Goal: Task Accomplishment & Management: Manage account settings

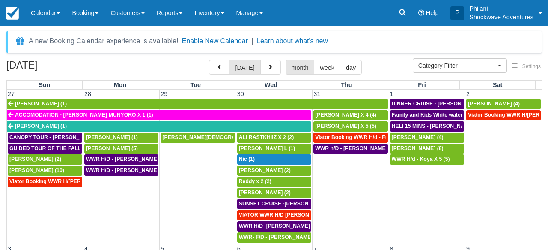
select select
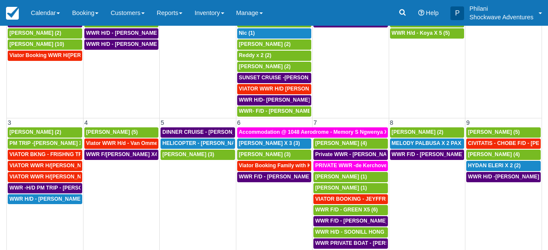
scroll to position [137, 0]
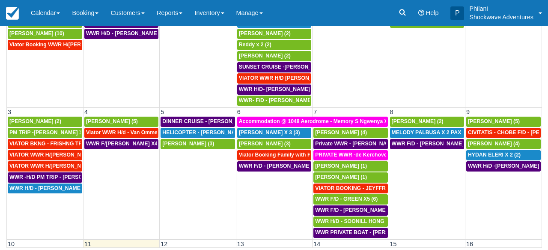
click at [546, 178] on div "[DATE] [DATE] month week day Sun Mon Tue Wed Thu Fri Sat 27 28 29 30 31 1 2 [PE…" at bounding box center [274, 85] width 548 height 324
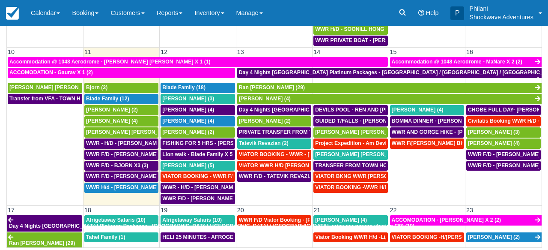
scroll to position [208, 0]
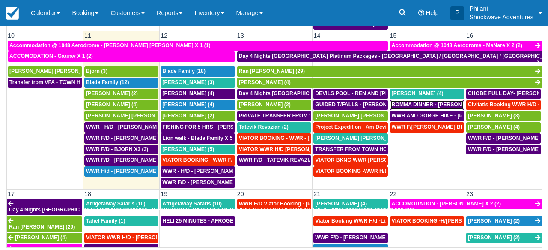
click at [425, 107] on span "BOMMA DINNER - [PERSON_NAME] AND [PERSON_NAME] X4 (4)" at bounding box center [474, 105] width 164 height 6
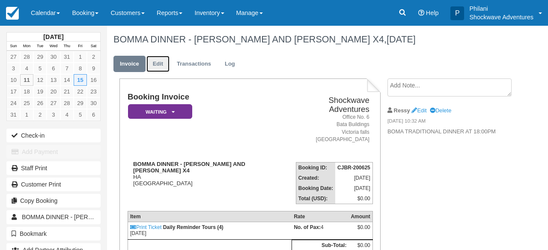
click at [159, 63] on link "Edit" at bounding box center [158, 64] width 23 height 17
click at [158, 66] on link "Edit" at bounding box center [158, 64] width 23 height 17
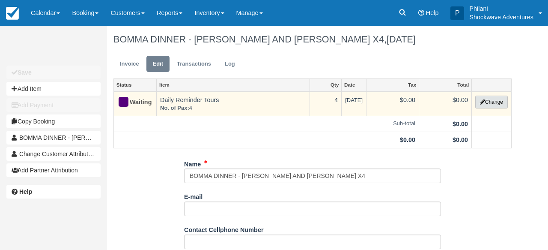
click at [486, 101] on button "Change" at bounding box center [492, 102] width 33 height 13
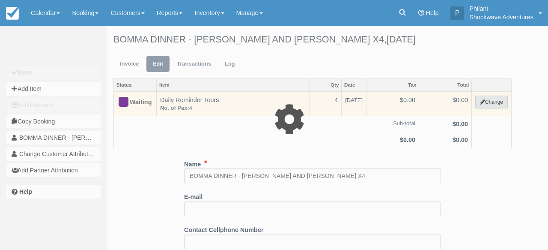
select select "36"
type input "0.00"
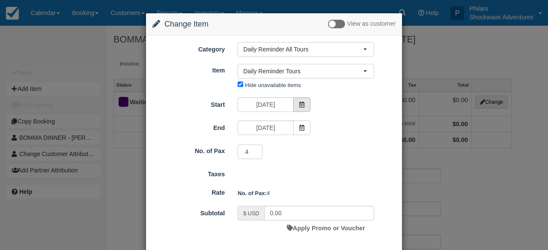
click at [299, 105] on icon at bounding box center [302, 105] width 6 height 6
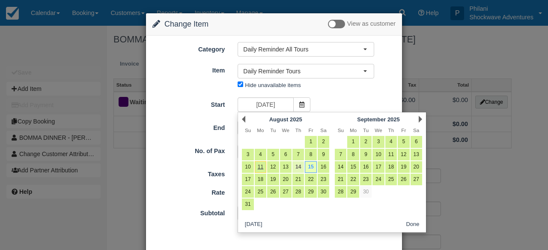
click at [302, 170] on link "14" at bounding box center [299, 167] width 12 height 12
type input "08/14/25"
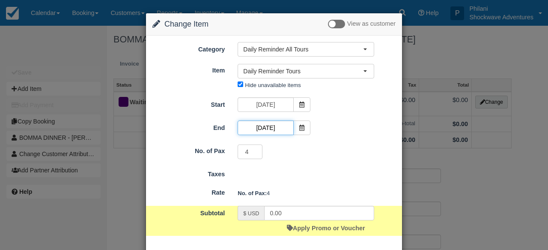
click at [280, 128] on input "08/15/25" at bounding box center [266, 127] width 56 height 15
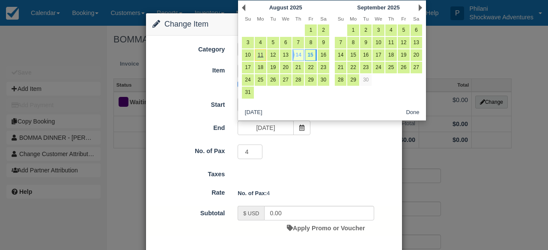
click at [296, 54] on link "14" at bounding box center [299, 55] width 12 height 12
click at [303, 57] on link "14" at bounding box center [299, 55] width 12 height 12
type input "08/14/25"
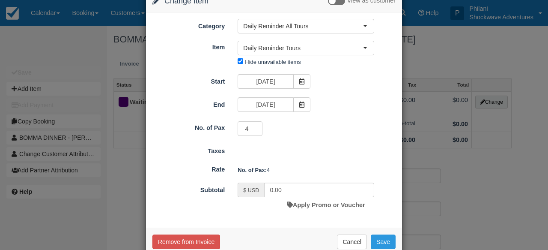
scroll to position [42, 0]
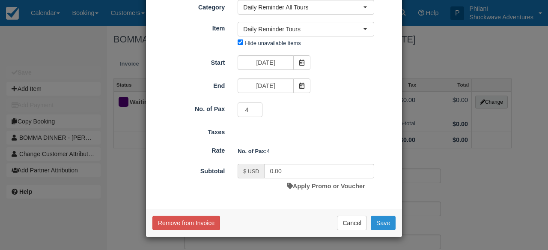
click at [392, 224] on button "Save" at bounding box center [383, 223] width 25 height 15
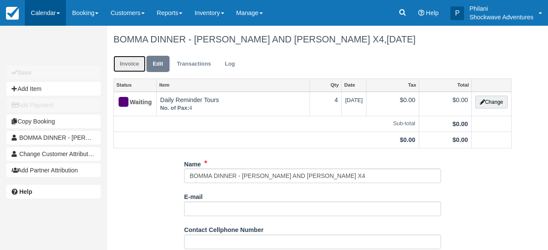
click at [139, 65] on link "Invoice" at bounding box center [130, 64] width 32 height 17
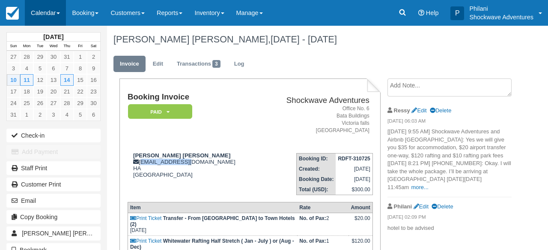
click at [45, 12] on link "Calendar" at bounding box center [45, 13] width 41 height 26
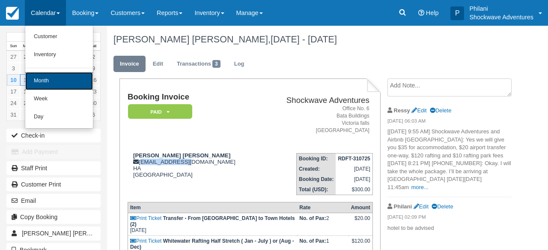
click at [40, 83] on link "Month" at bounding box center [59, 81] width 68 height 18
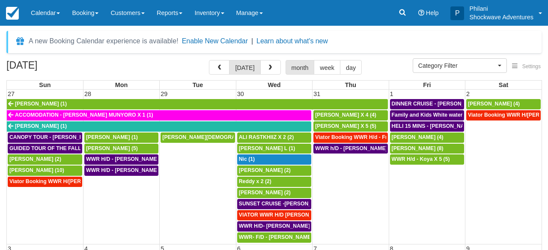
select select
drag, startPoint x: 543, startPoint y: 121, endPoint x: 545, endPoint y: 182, distance: 61.3
click at [545, 182] on div "[DATE] [DATE] month week day Sun Mon Tue Wed Thu Fri Sat 27 28 29 30 31 1 2 [PE…" at bounding box center [274, 222] width 548 height 324
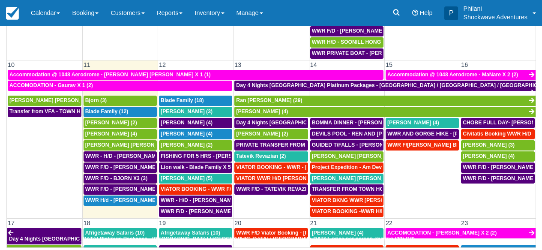
scroll to position [185, 0]
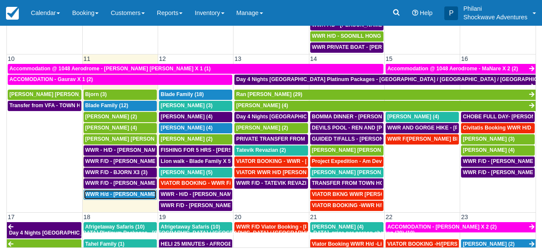
click at [118, 197] on span "WWR H/d - [PERSON_NAME] X 2 (2)" at bounding box center [130, 194] width 90 height 6
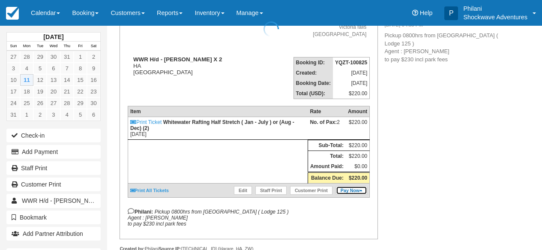
click at [345, 195] on link "Pay Now" at bounding box center [351, 190] width 31 height 9
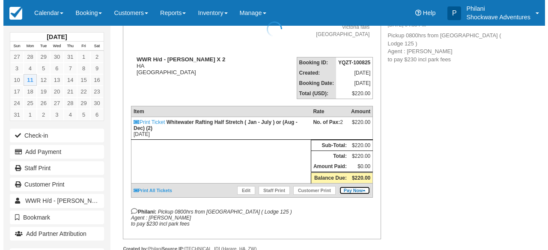
scroll to position [96, 0]
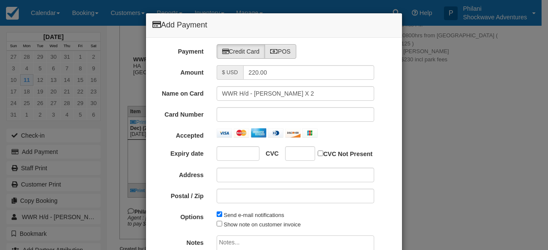
type input "08/11/25"
click at [285, 54] on label "POS" at bounding box center [281, 51] width 32 height 15
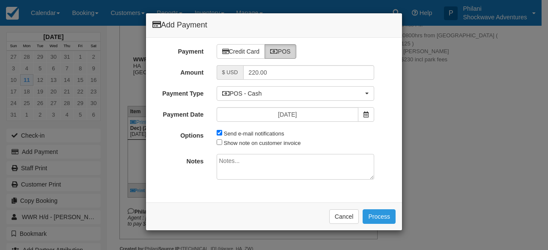
radio input "true"
click at [237, 135] on label "Send e-mail notifications" at bounding box center [254, 133] width 60 height 6
click at [222, 135] on input "Send e-mail notifications" at bounding box center [220, 133] width 6 height 6
checkbox input "false"
click at [237, 146] on label "Show note on customer invoice" at bounding box center [262, 143] width 77 height 6
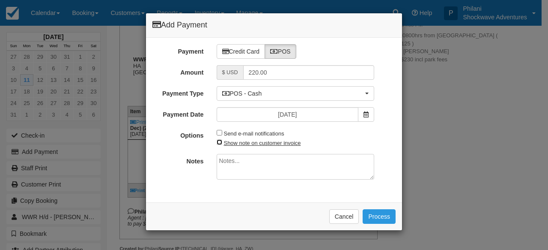
click at [222, 145] on input "Show note on customer invoice" at bounding box center [220, 142] width 6 height 6
checkbox input "true"
click at [244, 171] on textarea at bounding box center [296, 167] width 158 height 26
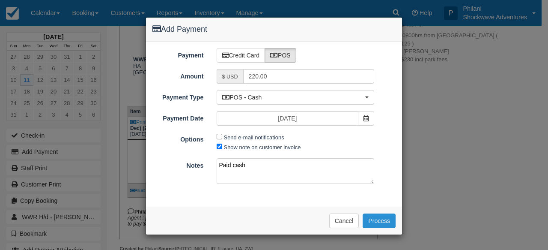
type textarea "Paid cash"
click at [378, 222] on button "Process" at bounding box center [379, 220] width 33 height 15
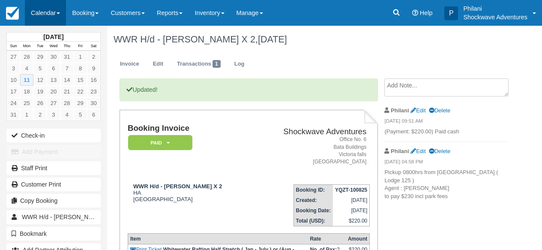
click at [50, 12] on link "Calendar" at bounding box center [45, 13] width 41 height 26
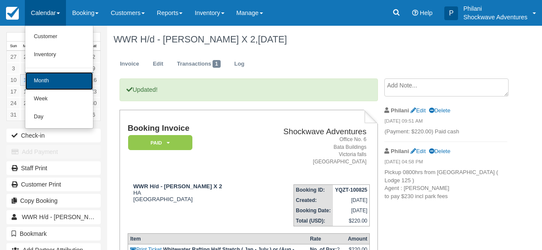
click at [61, 84] on link "Month" at bounding box center [59, 81] width 68 height 18
click at [61, 84] on link "14" at bounding box center [66, 80] width 13 height 12
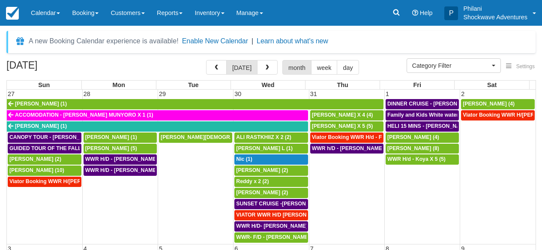
select select
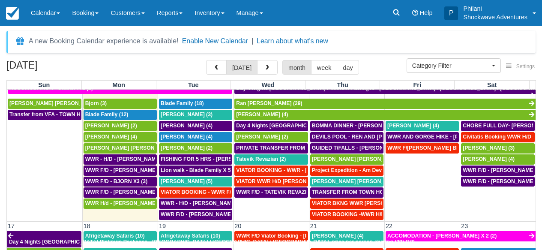
scroll to position [316, 0]
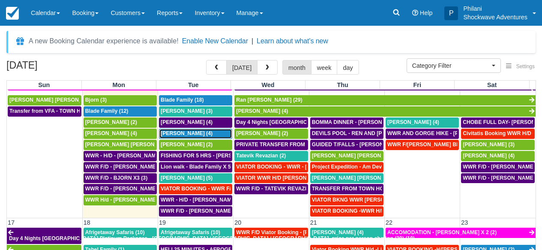
click at [178, 132] on span "Chris Degarmo (4)" at bounding box center [187, 133] width 52 height 6
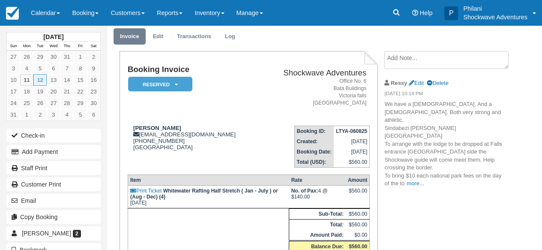
scroll to position [27, 0]
click at [417, 180] on link "more..." at bounding box center [415, 183] width 17 height 6
click at [417, 159] on p "We have a [DEMOGRAPHIC_DATA]. And a [DEMOGRAPHIC_DATA]. Both very strong and at…" at bounding box center [445, 143] width 123 height 87
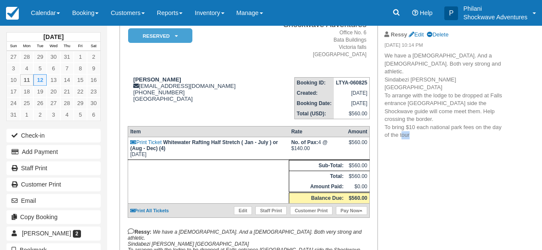
scroll to position [75, 0]
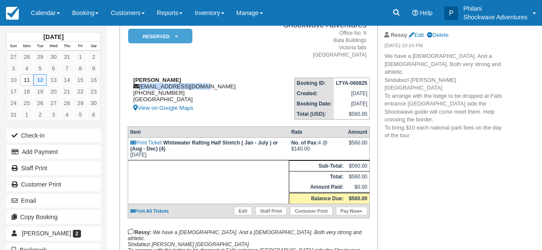
drag, startPoint x: 201, startPoint y: 86, endPoint x: 137, endPoint y: 85, distance: 63.8
click at [137, 85] on div "[PERSON_NAME] [EMAIL_ADDRESS][DOMAIN_NAME] [PHONE_NUMBER] [GEOGRAPHIC_DATA] Vie…" at bounding box center [194, 95] width 132 height 36
copy div "[EMAIL_ADDRESS][DOMAIN_NAME]"
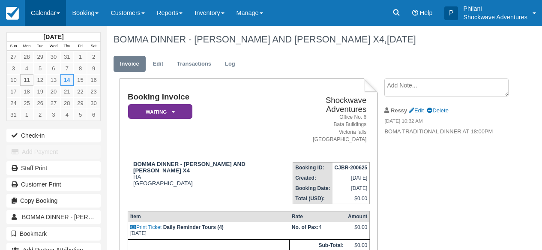
click at [48, 14] on link "Calendar" at bounding box center [45, 13] width 41 height 26
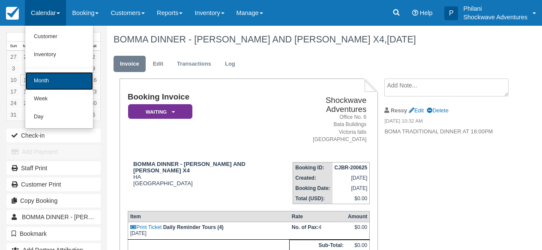
click at [66, 81] on link "Month" at bounding box center [59, 81] width 68 height 18
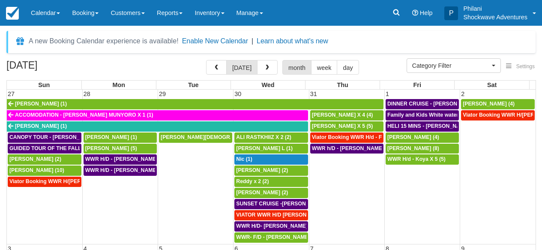
select select
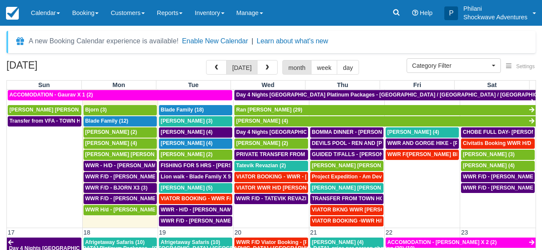
scroll to position [308, 0]
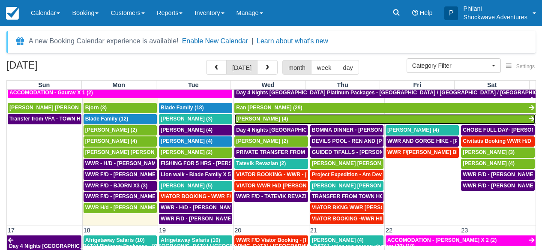
click at [257, 120] on link "Steve (4)" at bounding box center [384, 119] width 301 height 10
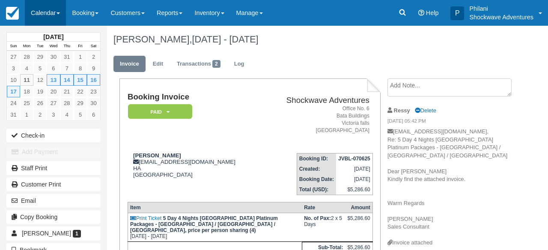
click at [59, 18] on link "Calendar" at bounding box center [45, 13] width 41 height 26
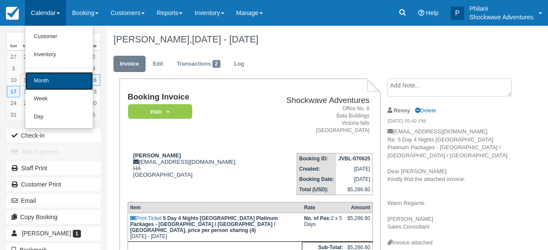
click at [60, 84] on link "Month" at bounding box center [59, 81] width 68 height 18
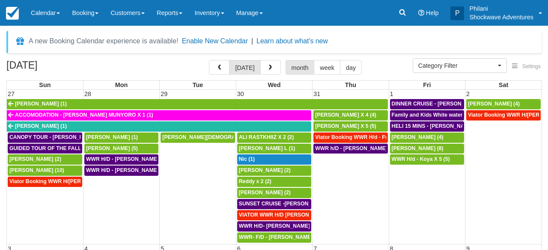
select select
click at [539, 110] on td "Viator Booking WWR H/d - Teuscher, Craig X 4 (4)" at bounding box center [504, 176] width 76 height 133
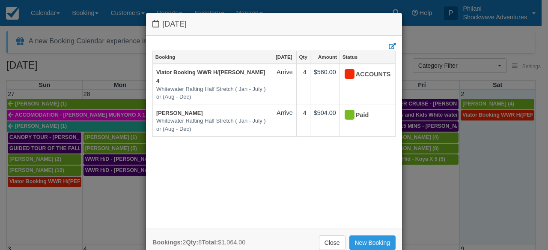
click at [539, 110] on div "Saturday August 2 2025 Booking Aug 2 Qty Amount Status Viator Booking WWR H/d -…" at bounding box center [274, 125] width 548 height 250
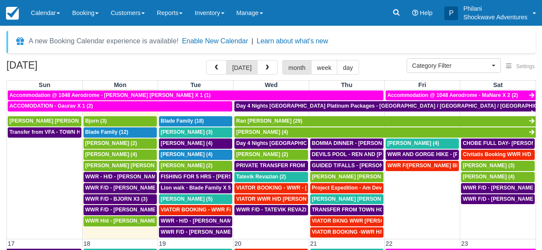
scroll to position [270, 0]
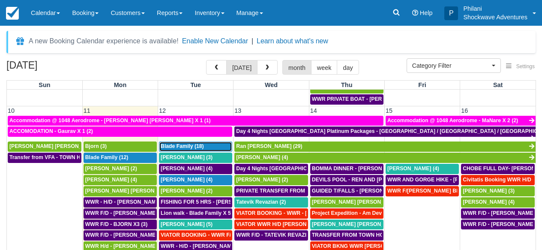
click at [180, 147] on span "Blade Family (18)" at bounding box center [182, 146] width 43 height 6
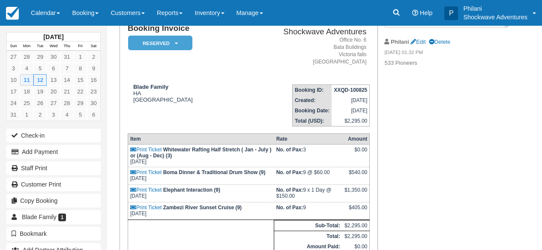
scroll to position [14, 0]
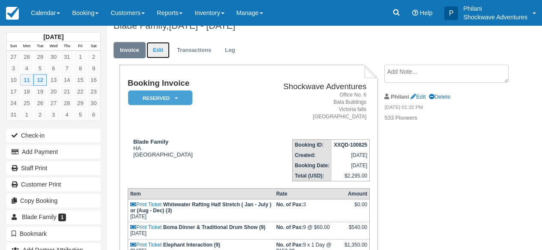
click at [164, 51] on link "Edit" at bounding box center [158, 50] width 23 height 17
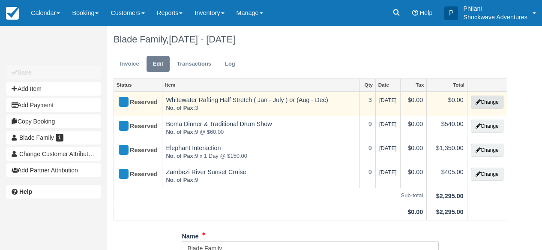
click at [485, 105] on button "Change" at bounding box center [487, 102] width 33 height 13
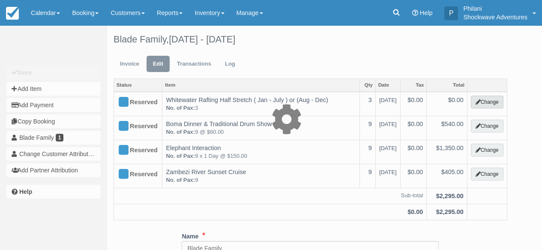
type input "0.00"
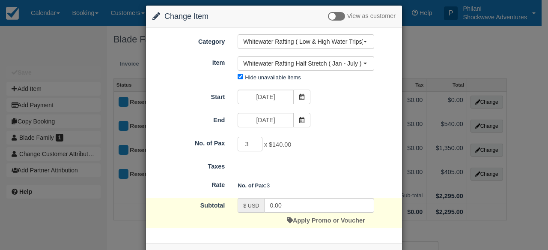
scroll to position [31, 0]
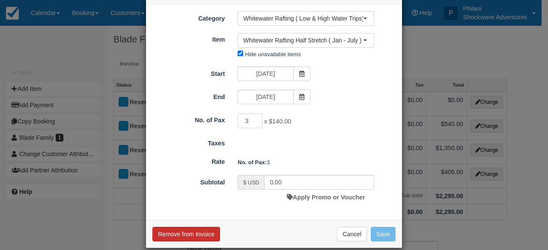
click at [206, 237] on button "Remove from Invoice" at bounding box center [187, 234] width 68 height 15
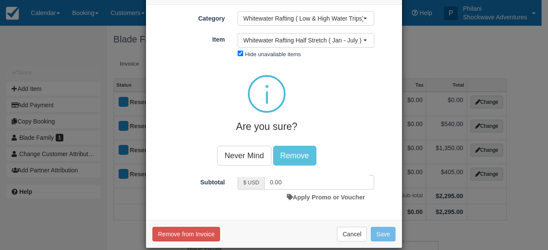
click at [204, 233] on div at bounding box center [274, 125] width 548 height 250
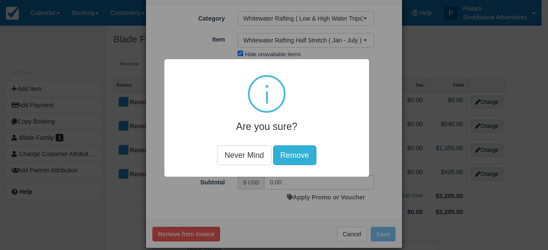
click at [299, 155] on button "Remove" at bounding box center [294, 155] width 43 height 20
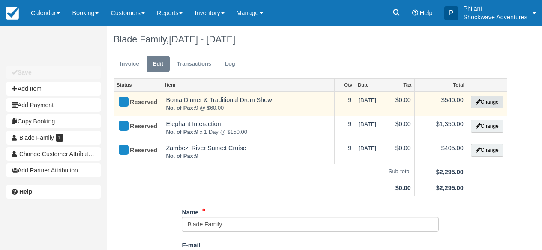
click at [478, 104] on icon "button" at bounding box center [478, 101] width 5 height 5
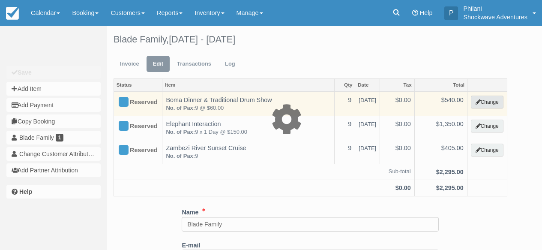
select select "32"
type input "540.00"
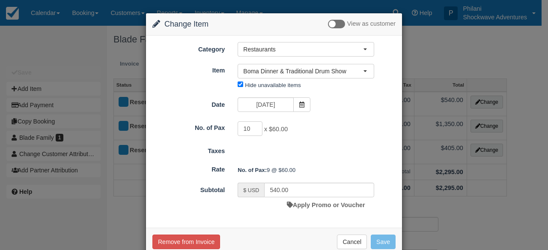
click at [253, 126] on input "10" at bounding box center [250, 128] width 25 height 15
click at [253, 132] on input "9" at bounding box center [250, 128] width 25 height 15
click at [253, 132] on input "8" at bounding box center [250, 128] width 25 height 15
click at [253, 132] on input "7" at bounding box center [250, 128] width 25 height 15
click at [253, 132] on input "6" at bounding box center [250, 128] width 25 height 15
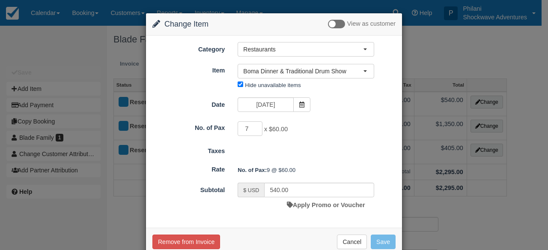
click at [255, 127] on input "7" at bounding box center [250, 128] width 25 height 15
click at [255, 127] on input "8" at bounding box center [250, 128] width 25 height 15
click at [253, 126] on input "9" at bounding box center [250, 128] width 25 height 15
click at [253, 129] on input "8" at bounding box center [250, 128] width 25 height 15
click at [253, 129] on input "7" at bounding box center [250, 128] width 25 height 15
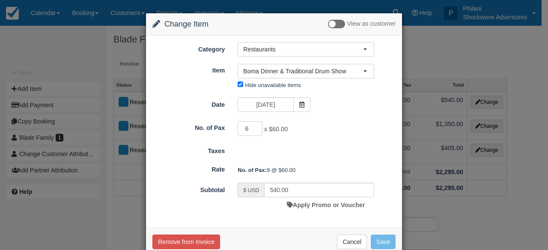
click at [253, 129] on input "6" at bounding box center [250, 128] width 25 height 15
type input "7"
click at [255, 125] on input "7" at bounding box center [250, 128] width 25 height 15
click at [277, 189] on input "420.00" at bounding box center [319, 190] width 110 height 15
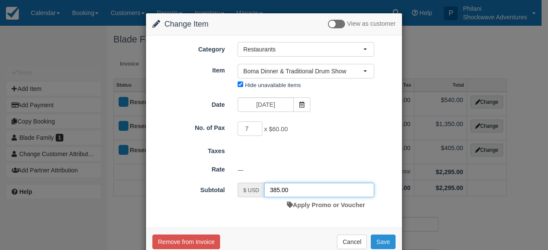
type input "385.00"
click at [378, 242] on button "Save" at bounding box center [383, 241] width 25 height 15
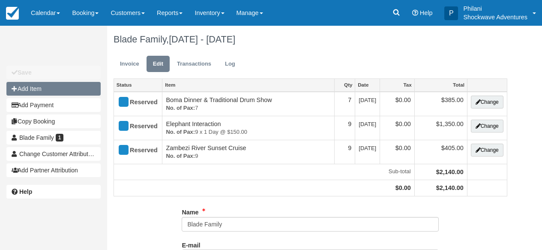
click at [50, 91] on button "Add Item" at bounding box center [53, 89] width 94 height 14
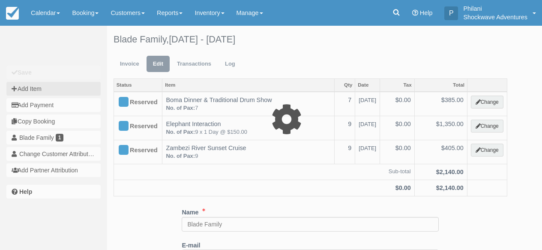
type input "0.00"
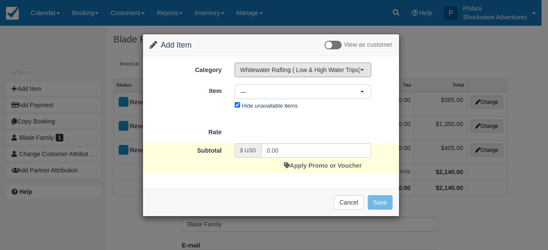
drag, startPoint x: 295, startPoint y: 71, endPoint x: 293, endPoint y: 80, distance: 8.8
click at [295, 71] on span "Whitewater Rafting ( Low & High Water Trips)" at bounding box center [300, 70] width 120 height 9
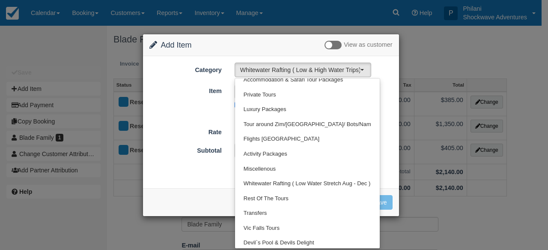
scroll to position [138, 0]
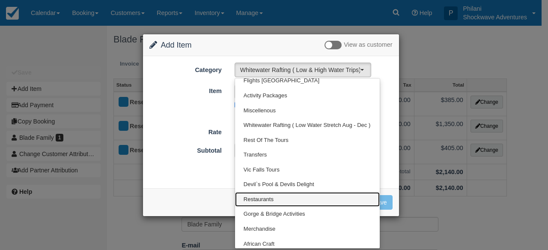
click at [283, 196] on link "Restaurants" at bounding box center [307, 199] width 145 height 15
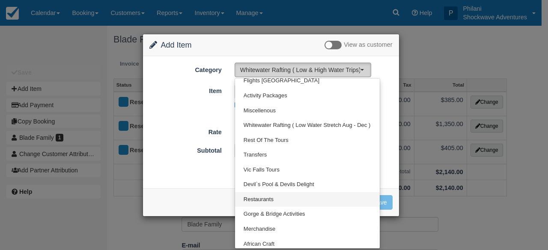
select select "32"
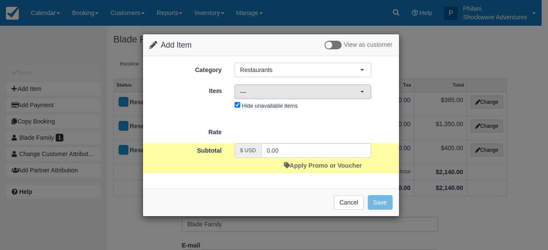
click at [269, 96] on button "—" at bounding box center [303, 91] width 137 height 15
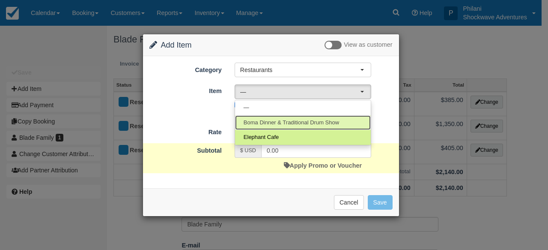
click at [272, 123] on span "Boma Dinner & Traditional Drum Show" at bounding box center [292, 123] width 96 height 8
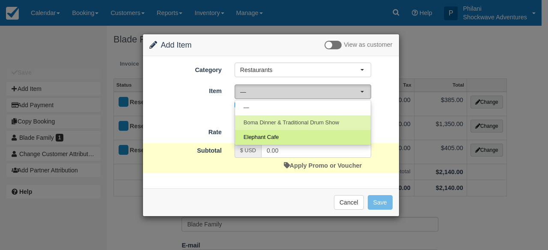
select select "60"
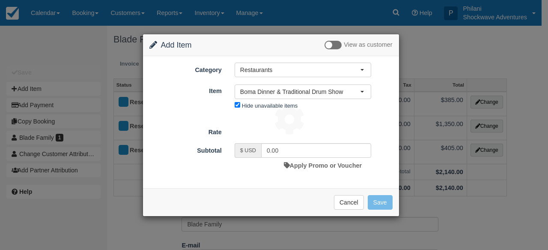
click at [272, 123] on div at bounding box center [274, 125] width 548 height 250
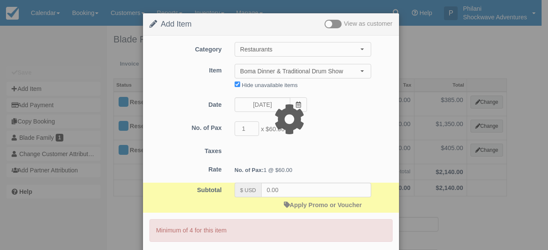
type input "60.00"
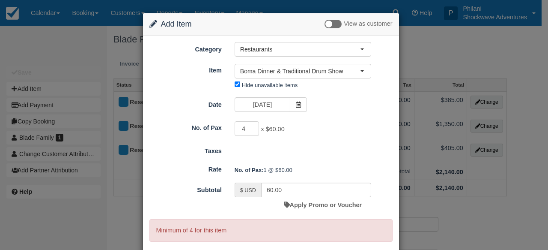
type input "4"
click at [251, 127] on input "4" at bounding box center [247, 128] width 25 height 15
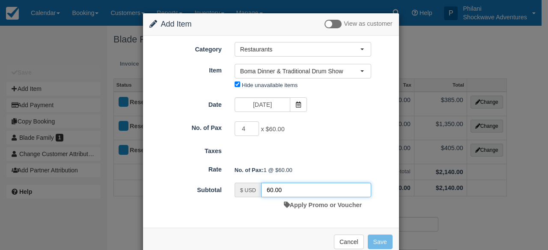
click at [268, 189] on input "60.00" at bounding box center [316, 190] width 110 height 15
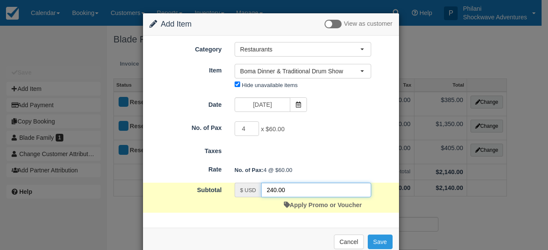
click at [271, 191] on input "240.00" at bounding box center [316, 190] width 110 height 15
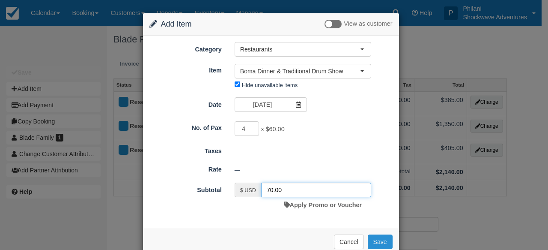
type input "70.00"
click at [374, 242] on button "Save" at bounding box center [380, 241] width 25 height 15
click at [380, 242] on button "Save" at bounding box center [380, 241] width 25 height 15
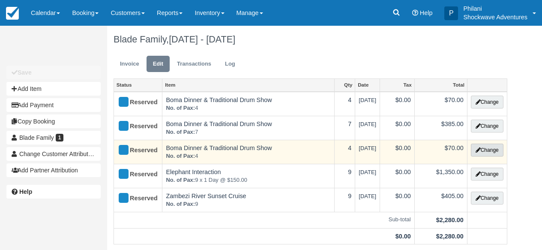
click at [482, 150] on button "Change" at bounding box center [487, 150] width 33 height 13
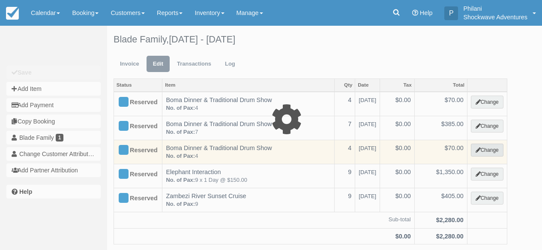
select select "32"
type input "70.00"
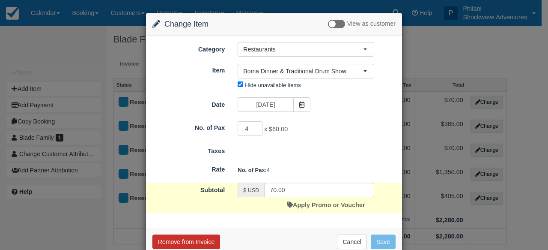
click at [178, 243] on button "Remove from Invoice" at bounding box center [187, 241] width 68 height 15
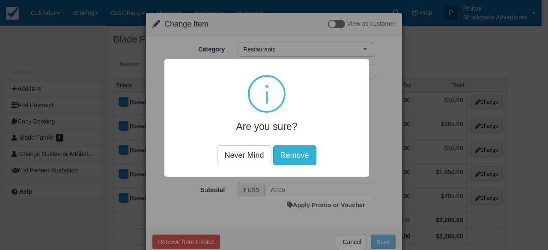
click at [300, 150] on button "Remove" at bounding box center [294, 155] width 43 height 20
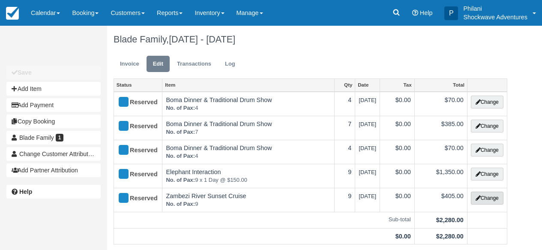
click at [486, 199] on button "Change" at bounding box center [487, 198] width 33 height 13
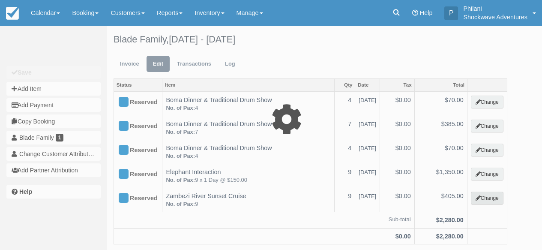
select select "22"
type input "405.00"
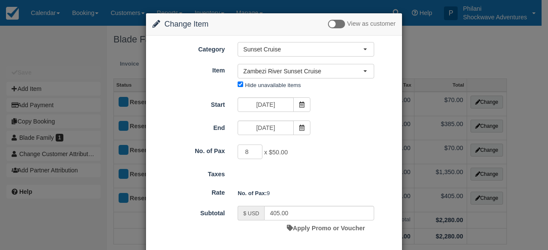
click at [254, 154] on input "8" at bounding box center [250, 151] width 25 height 15
type input "7"
click at [254, 154] on input "7" at bounding box center [250, 151] width 25 height 15
click at [278, 213] on input "405.00" at bounding box center [319, 213] width 110 height 15
type input "350.00"
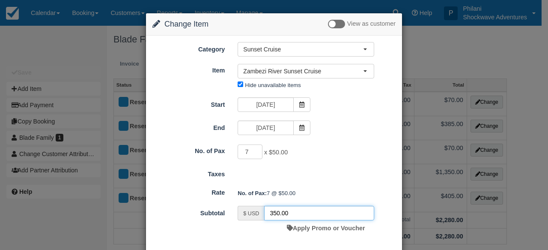
type input "8"
click at [253, 150] on input "8" at bounding box center [250, 151] width 25 height 15
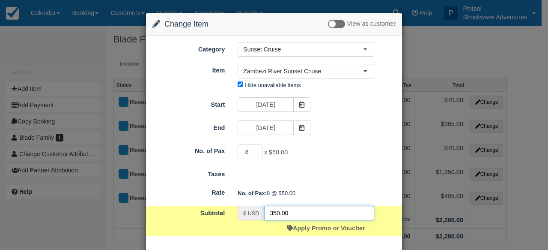
type input "400.00"
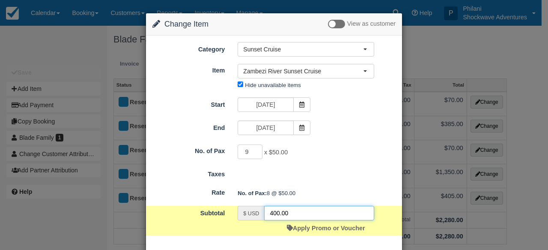
type input "9"
click at [253, 150] on input "9" at bounding box center [250, 151] width 25 height 15
click at [276, 212] on input "450.00" at bounding box center [319, 213] width 110 height 15
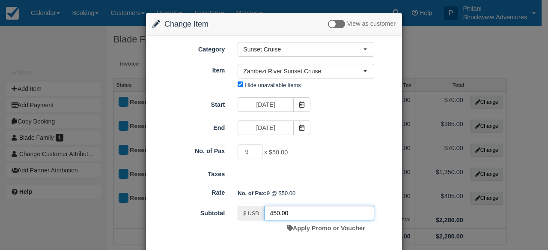
click at [276, 212] on input "450.00" at bounding box center [319, 213] width 110 height 15
click at [278, 213] on input "450.00" at bounding box center [319, 213] width 110 height 15
click at [277, 213] on input "450.00" at bounding box center [319, 213] width 110 height 15
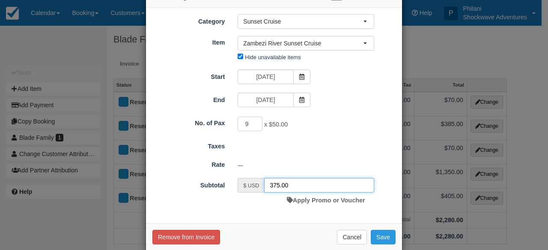
scroll to position [42, 0]
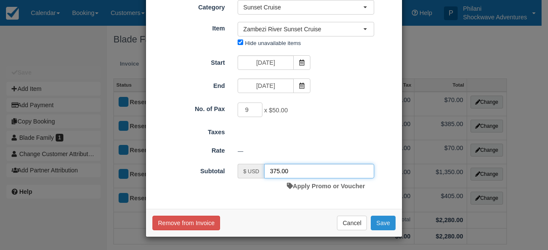
type input "375.00"
click at [381, 223] on button "Save" at bounding box center [383, 223] width 25 height 15
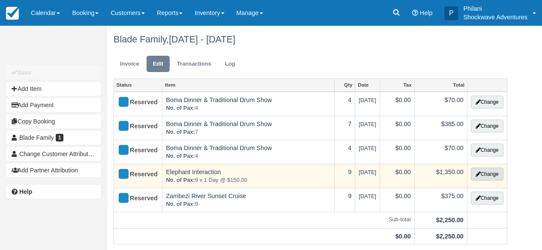
click at [483, 173] on button "Change" at bounding box center [487, 174] width 33 height 13
click at [0, 0] on div at bounding box center [0, 0] width 0 height 0
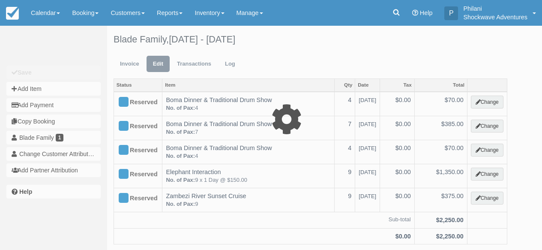
select select "30"
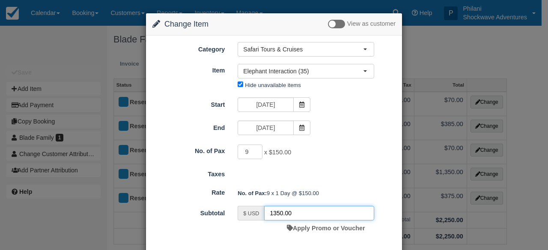
click at [280, 213] on input "1350.00" at bounding box center [319, 213] width 110 height 15
click at [279, 213] on input "1350.00" at bounding box center [319, 213] width 110 height 15
type input "510.00"
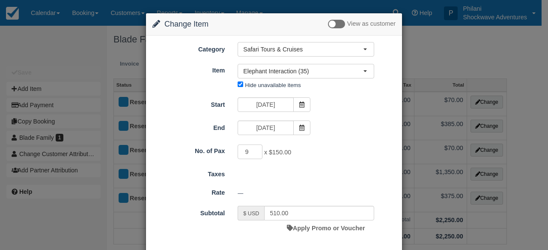
click at [381, 224] on div "Change Item Add Item View as customer Category Safari Tours & Cruises Whitewate…" at bounding box center [274, 146] width 257 height 266
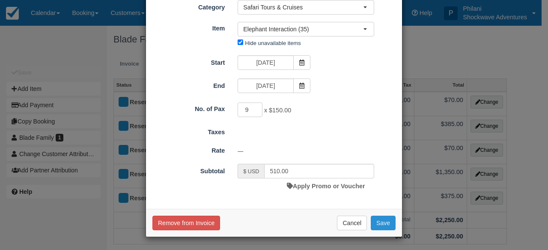
click at [379, 222] on button "Save" at bounding box center [383, 223] width 25 height 15
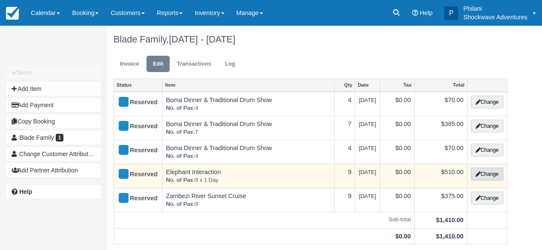
click at [489, 176] on button "Change" at bounding box center [487, 174] width 33 height 13
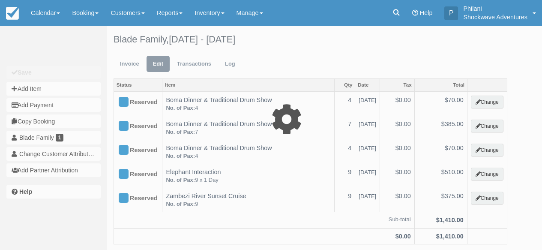
select select "30"
type input "510.00"
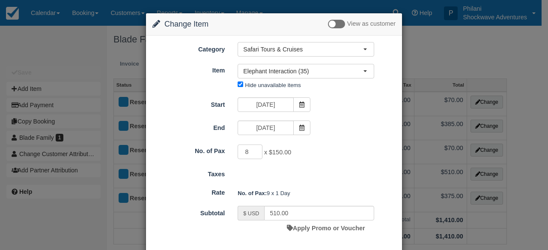
click at [253, 154] on input "8" at bounding box center [250, 151] width 25 height 15
click at [253, 154] on input "7" at bounding box center [250, 151] width 25 height 15
click at [253, 154] on input "6" at bounding box center [250, 151] width 25 height 15
click at [253, 154] on input "5" at bounding box center [250, 151] width 25 height 15
click at [253, 154] on input "4" at bounding box center [250, 151] width 25 height 15
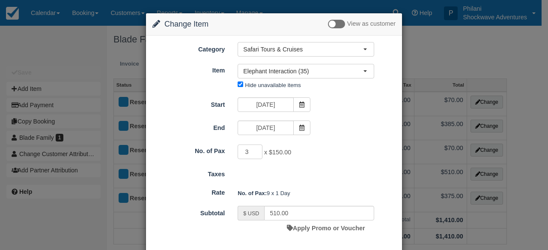
click at [253, 154] on input "3" at bounding box center [250, 151] width 25 height 15
type input "4"
click at [251, 149] on input "4" at bounding box center [250, 151] width 25 height 15
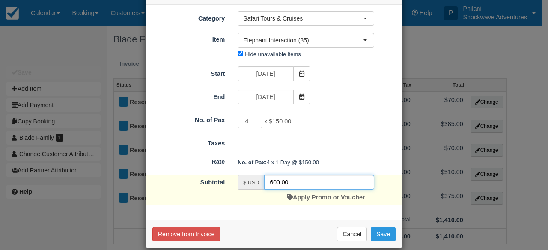
click at [273, 183] on input "600.00" at bounding box center [319, 182] width 110 height 15
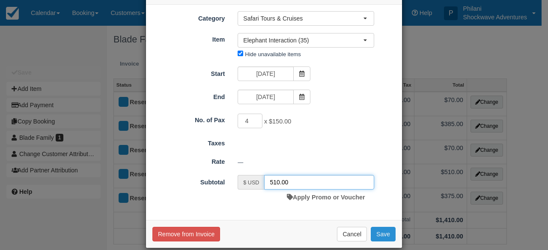
type input "510.00"
click at [384, 237] on button "Save" at bounding box center [383, 234] width 25 height 15
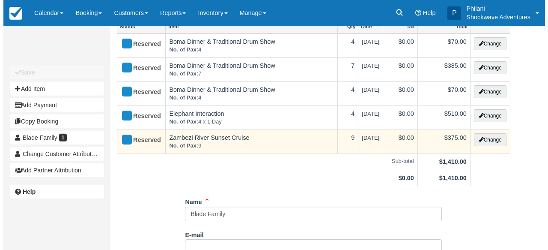
scroll to position [27, 0]
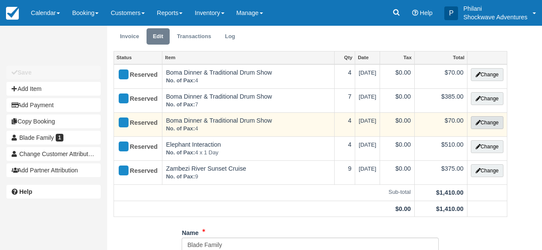
click at [486, 126] on button "Change" at bounding box center [487, 122] width 33 height 13
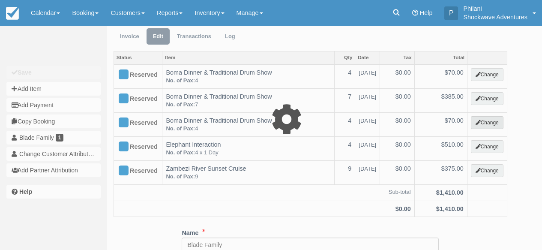
select select "32"
type input "70.00"
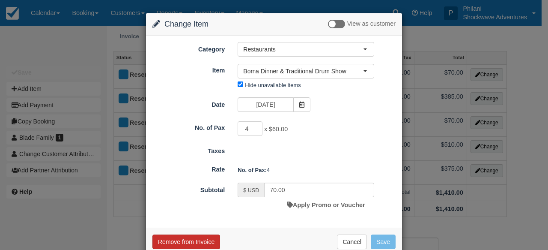
click at [210, 245] on button "Remove from Invoice" at bounding box center [187, 241] width 68 height 15
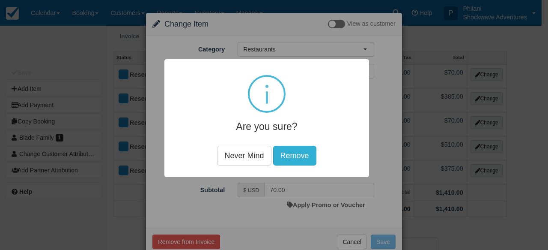
click at [301, 158] on button "Remove" at bounding box center [294, 155] width 43 height 20
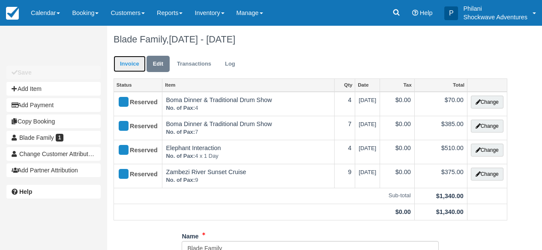
click at [131, 62] on link "Invoice" at bounding box center [130, 64] width 32 height 17
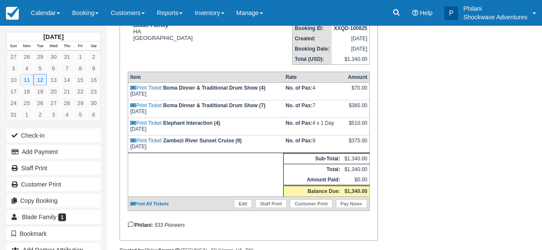
scroll to position [161, 0]
